Goal: Task Accomplishment & Management: Use online tool/utility

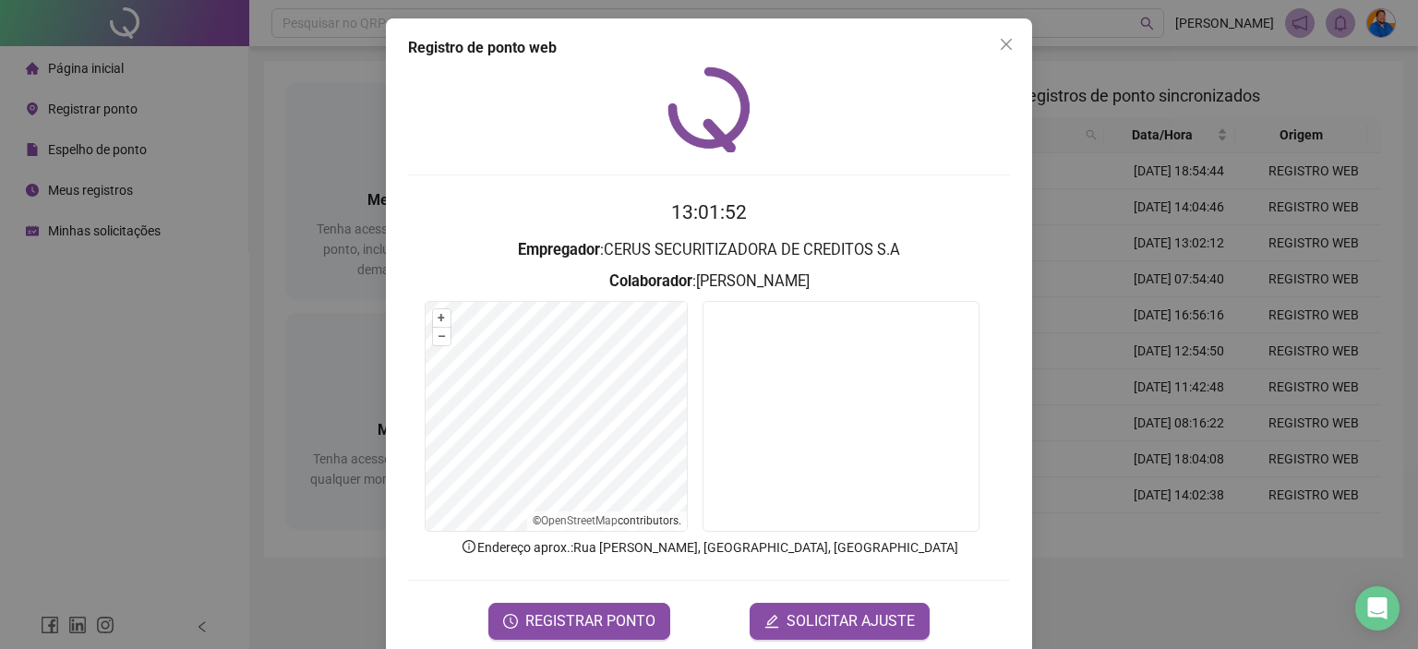
click at [172, 190] on div "Registro de ponto web 13:01:52 Empregador : CERUS SECURITIZADORA DE CREDITOS S.…" at bounding box center [709, 324] width 1418 height 649
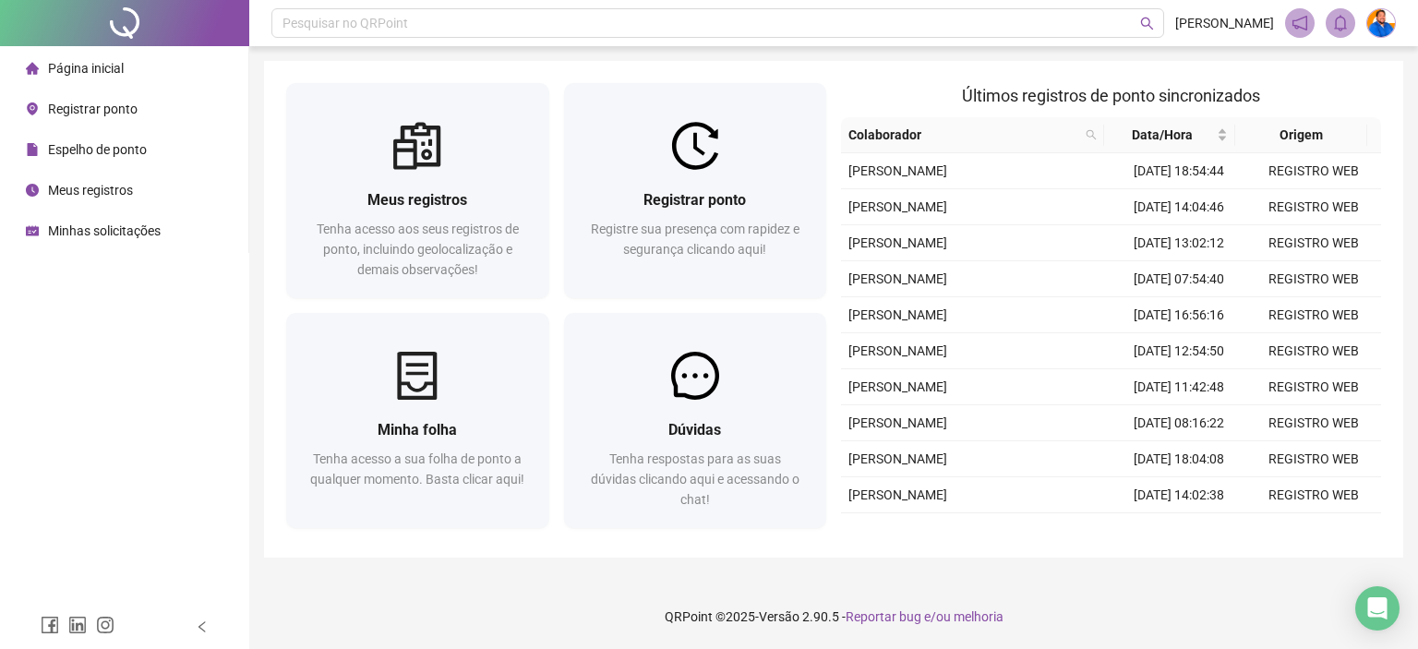
click at [103, 188] on span "Meus registros" at bounding box center [90, 190] width 85 height 15
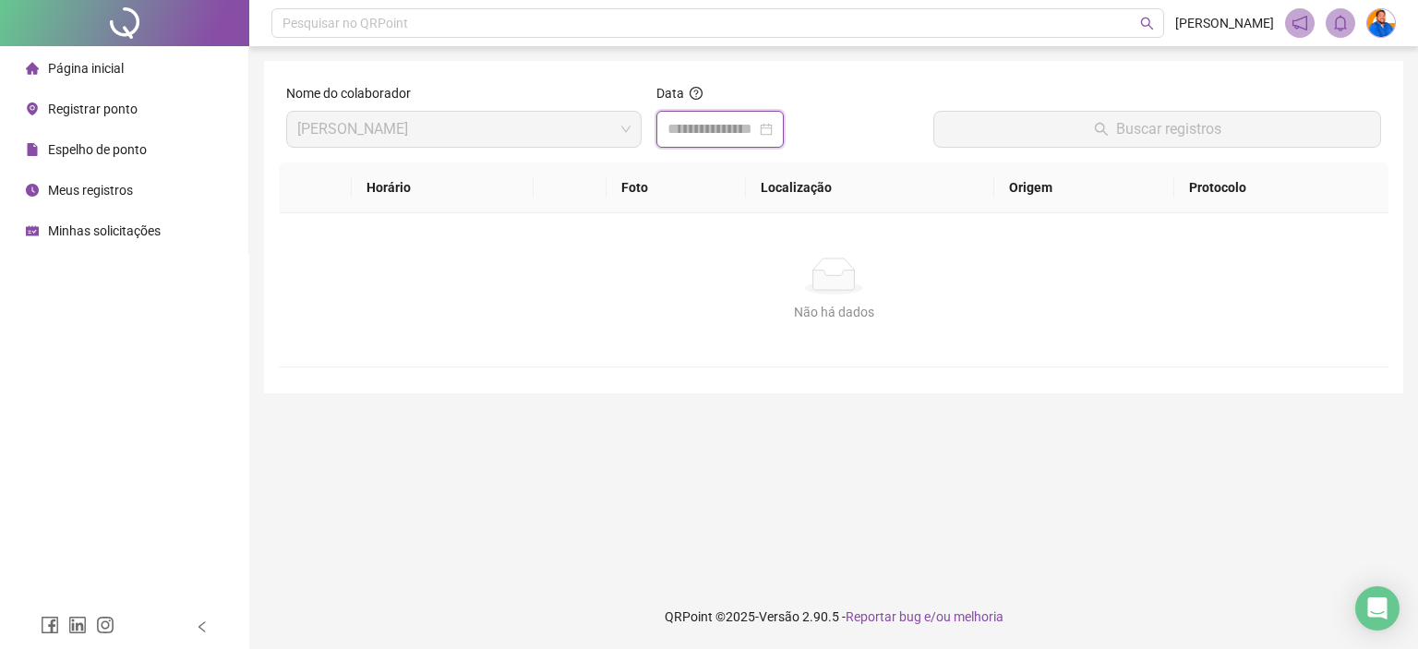
click at [712, 136] on input at bounding box center [712, 129] width 89 height 22
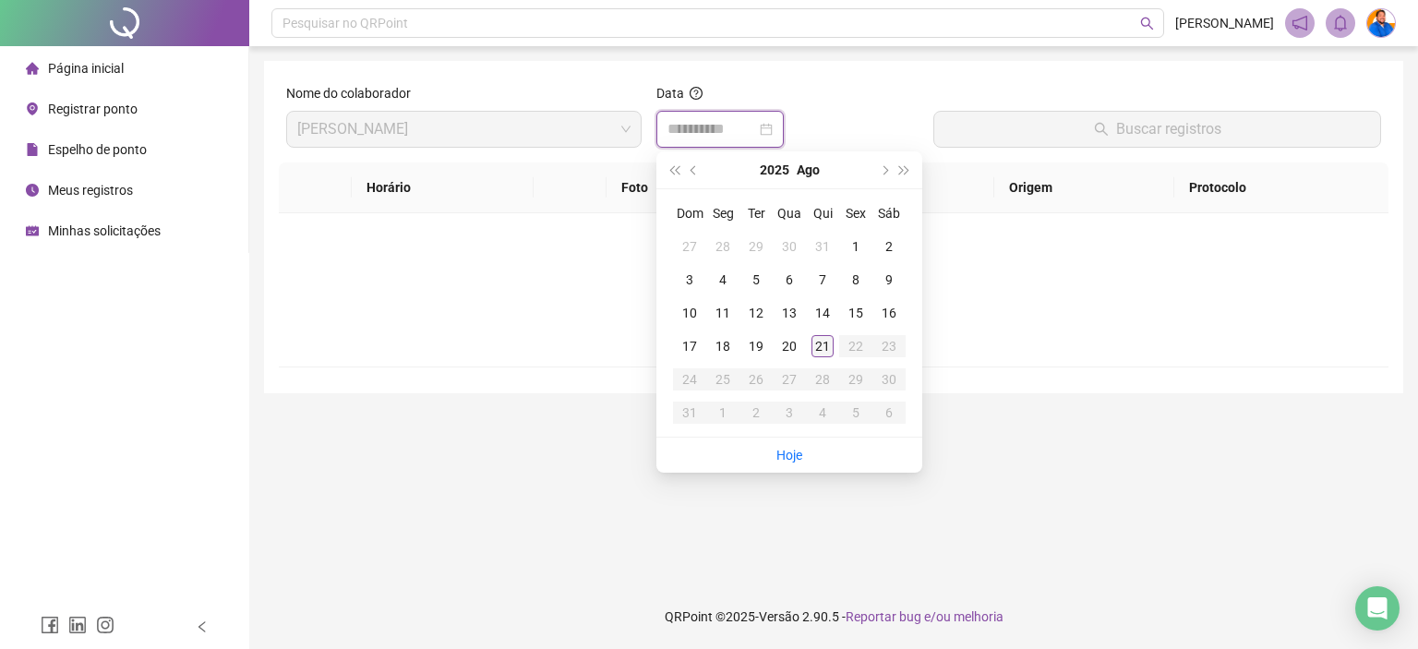
type input "**********"
click at [812, 335] on td "21" at bounding box center [822, 346] width 33 height 33
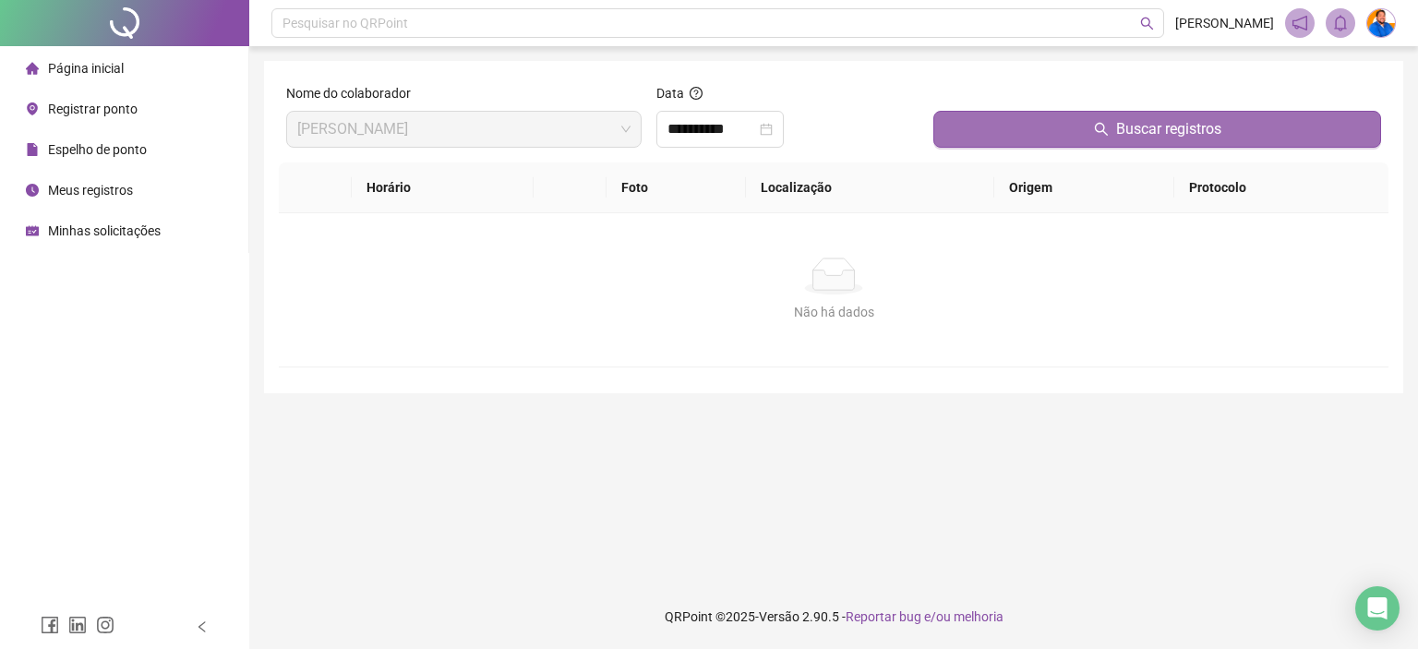
click at [1004, 111] on button "Buscar registros" at bounding box center [1157, 129] width 448 height 37
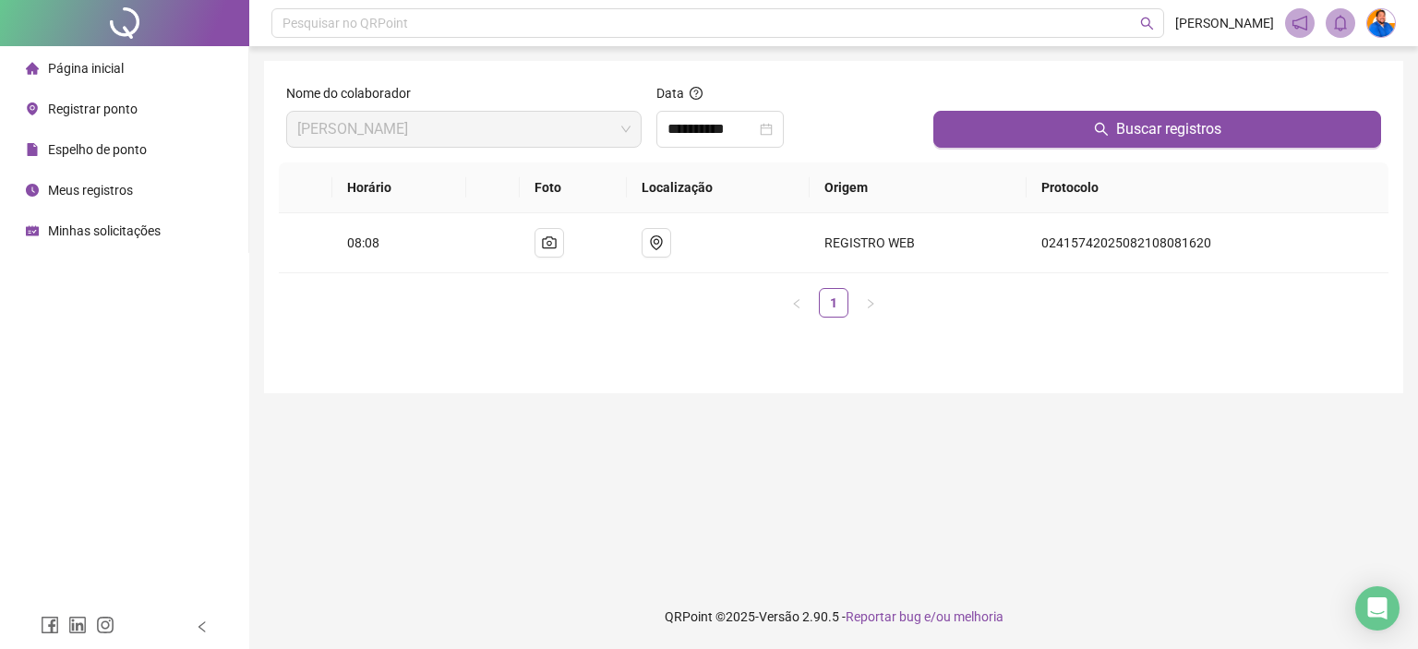
click at [153, 114] on li "Registrar ponto" at bounding box center [124, 108] width 241 height 37
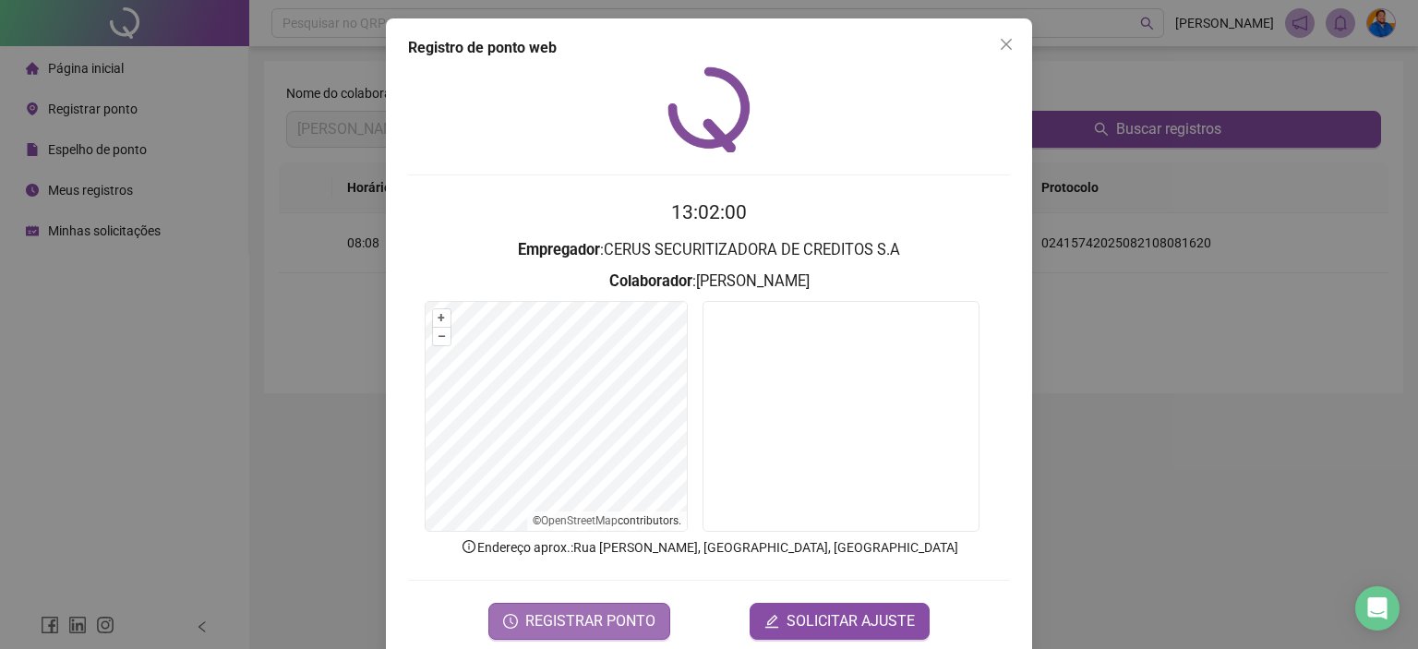
click at [547, 622] on span "REGISTRAR PONTO" at bounding box center [590, 621] width 130 height 22
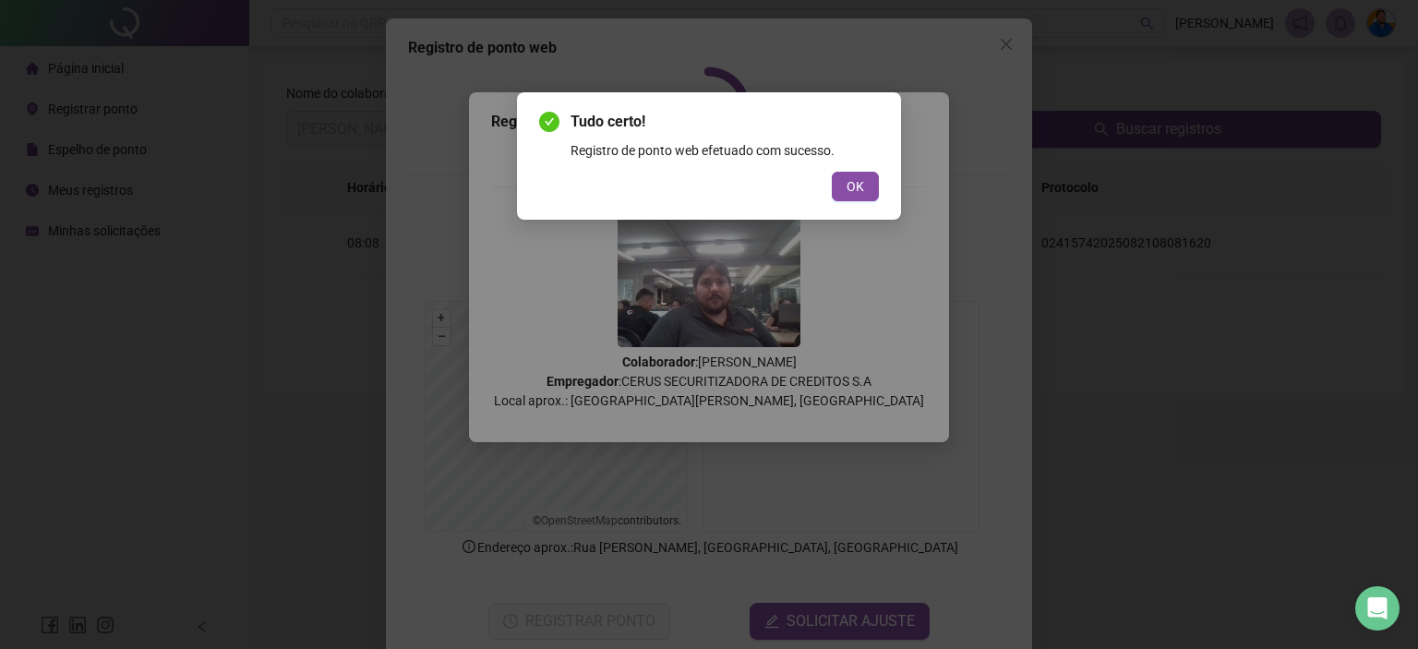
drag, startPoint x: 851, startPoint y: 185, endPoint x: 879, endPoint y: 162, distance: 35.5
click at [853, 184] on span "OK" at bounding box center [856, 186] width 18 height 20
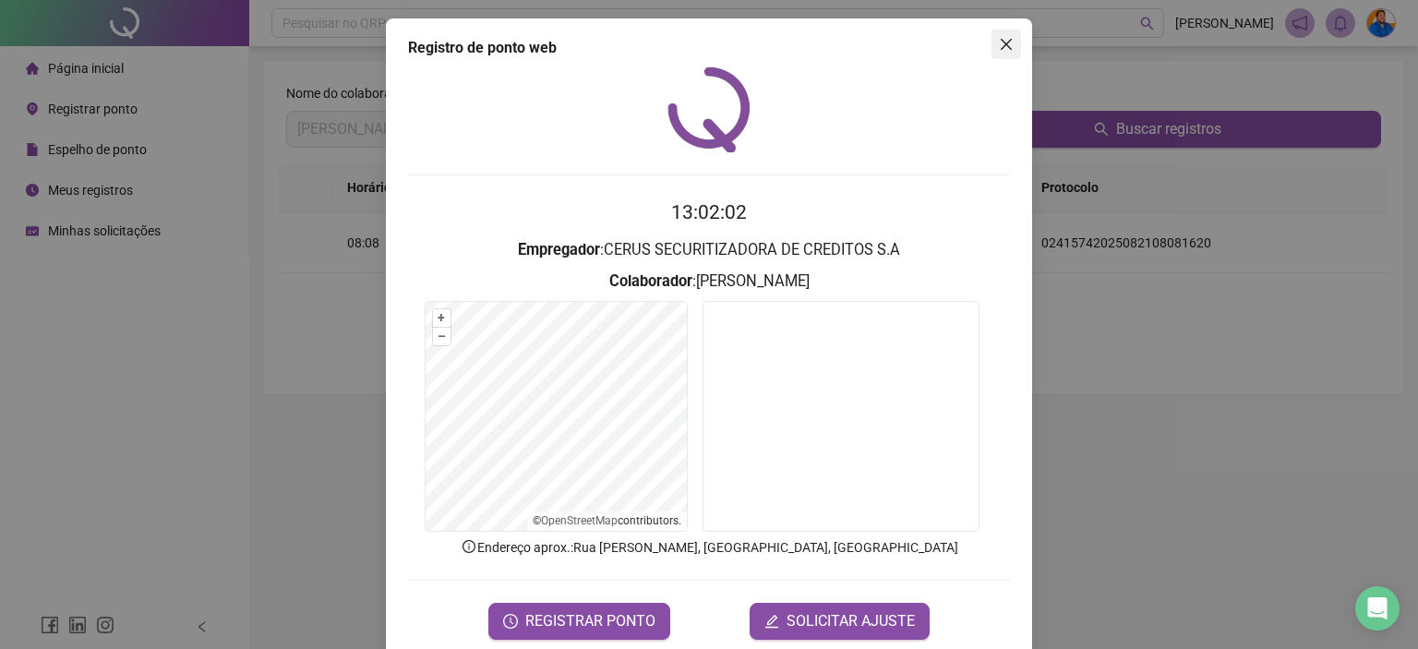
click at [1001, 41] on icon "close" at bounding box center [1006, 44] width 15 height 15
